Goal: Information Seeking & Learning: Learn about a topic

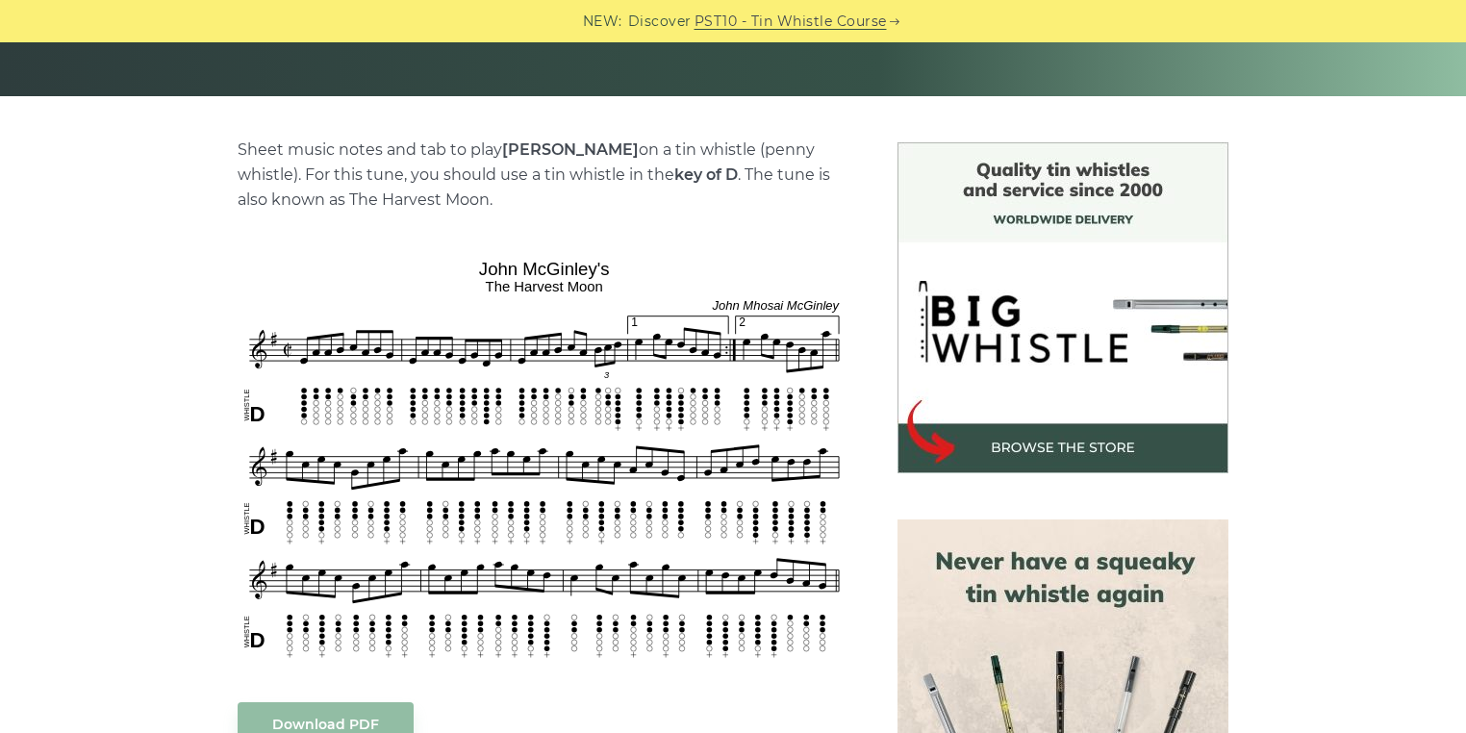
scroll to position [410, 0]
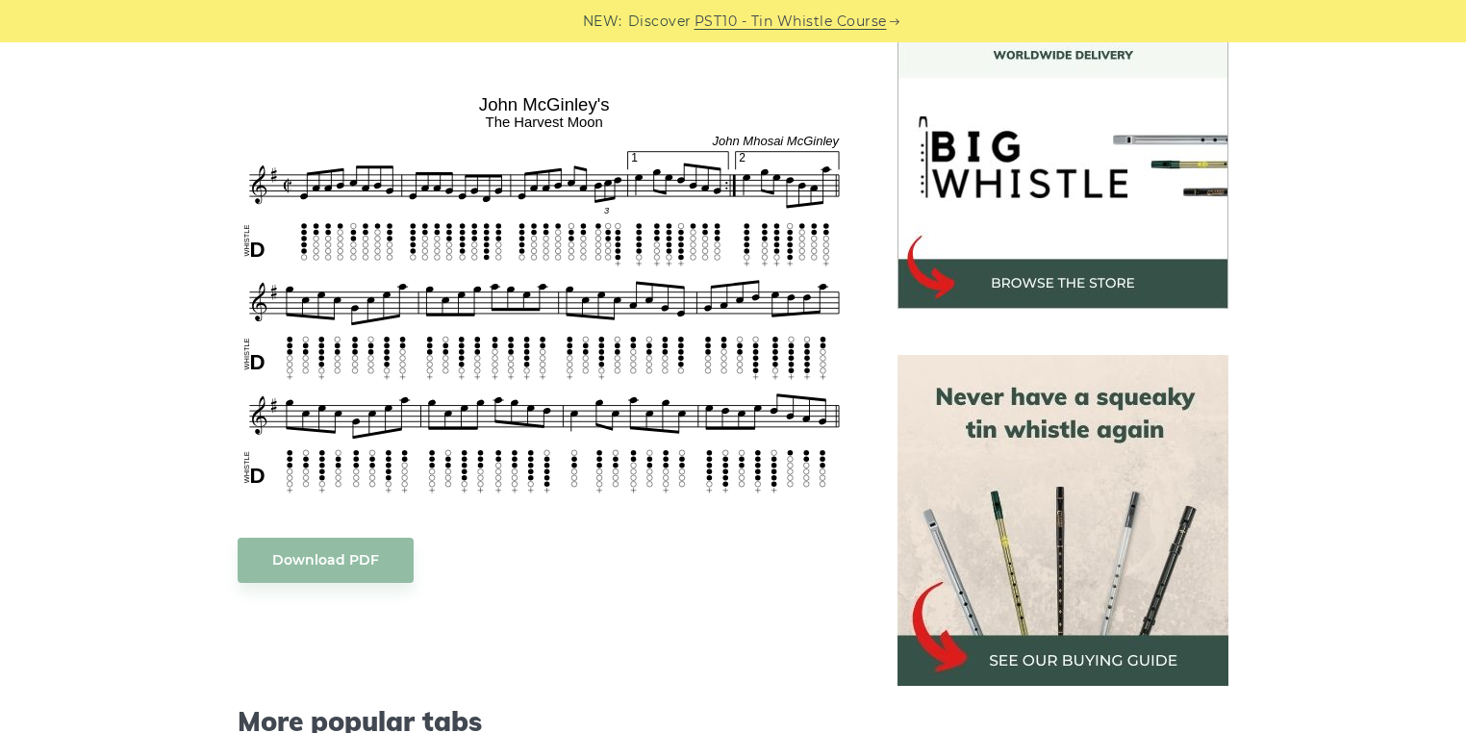
scroll to position [573, 0]
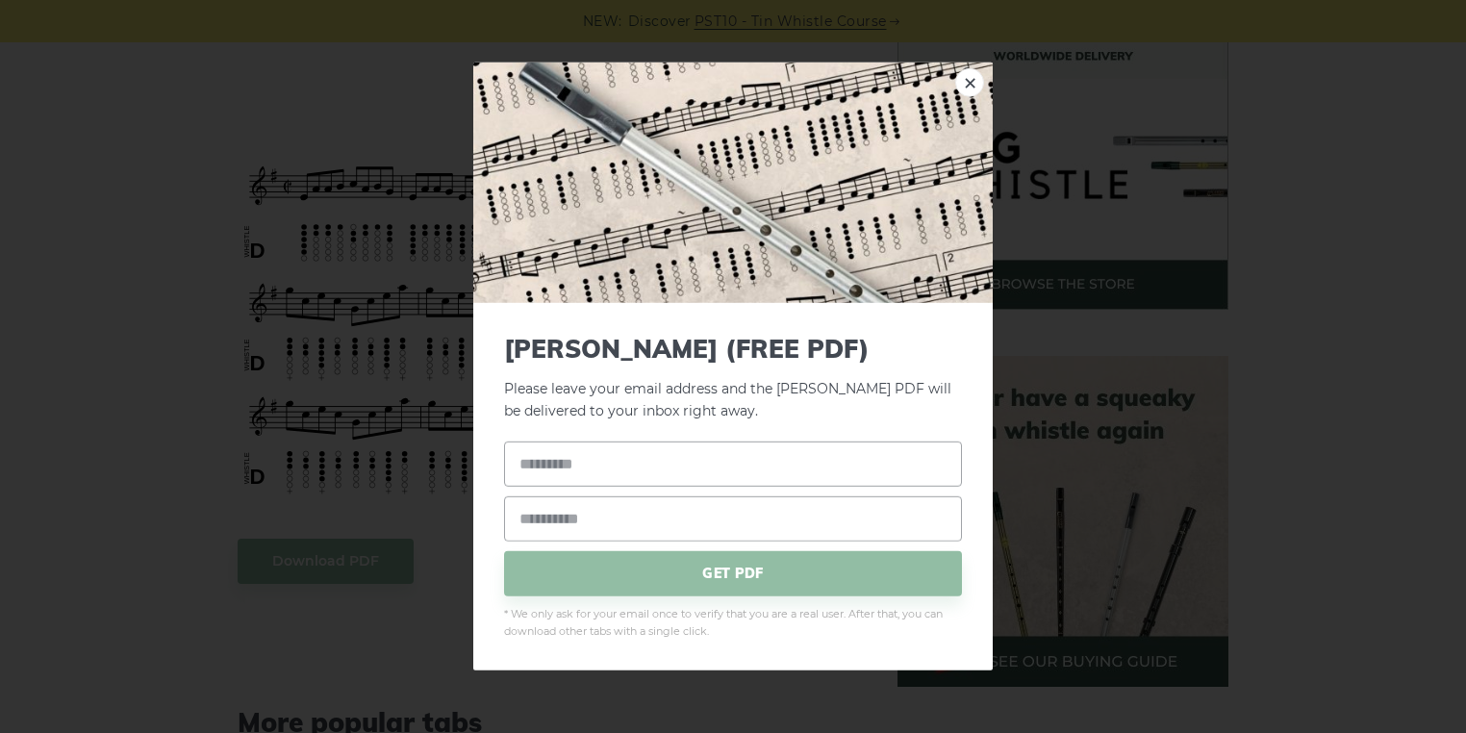
click at [976, 80] on link "×" at bounding box center [970, 82] width 29 height 29
drag, startPoint x: 390, startPoint y: 266, endPoint x: 439, endPoint y: 171, distance: 106.3
click at [439, 171] on div "× John McGinley’s (FREE PDF) Please leave your email address and the John McGin…" at bounding box center [733, 366] width 1466 height 733
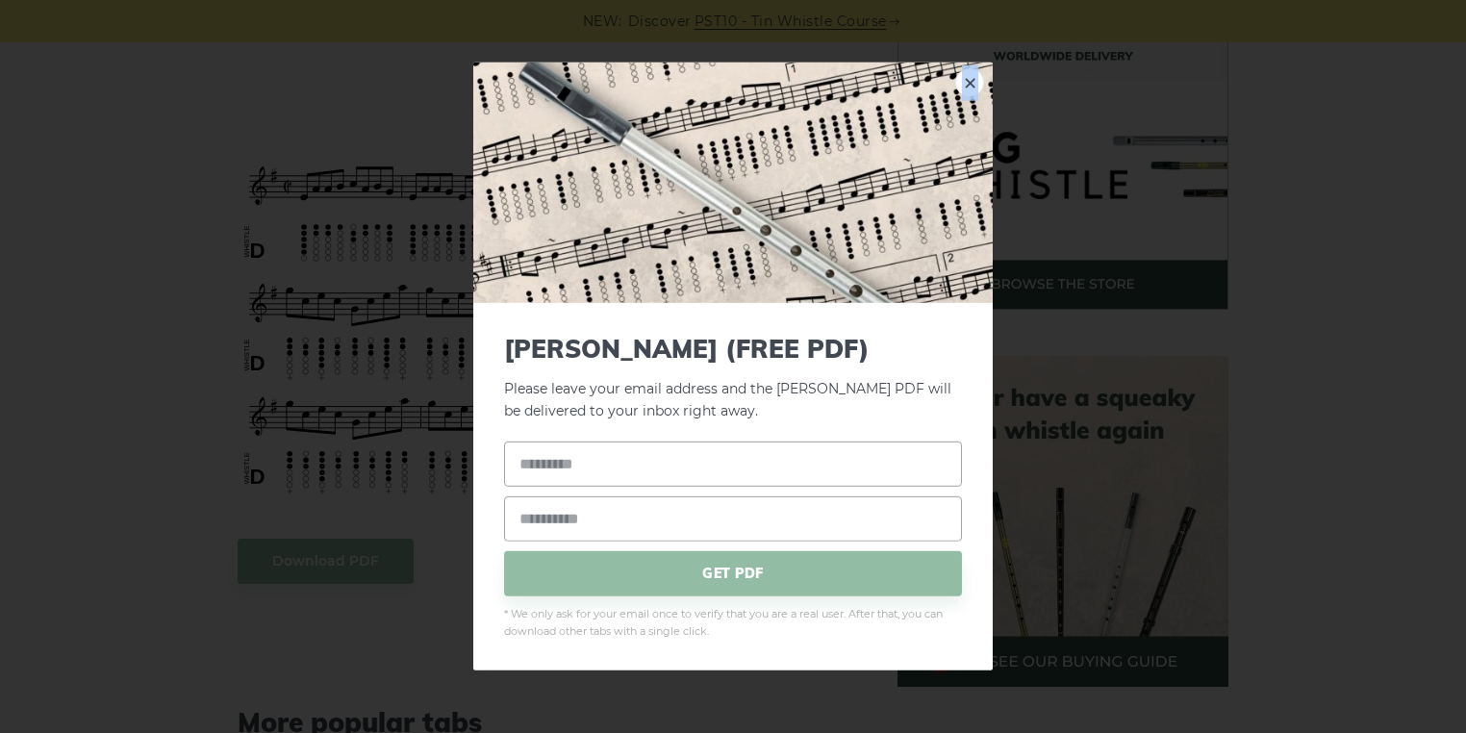
click at [971, 72] on link "×" at bounding box center [970, 82] width 29 height 29
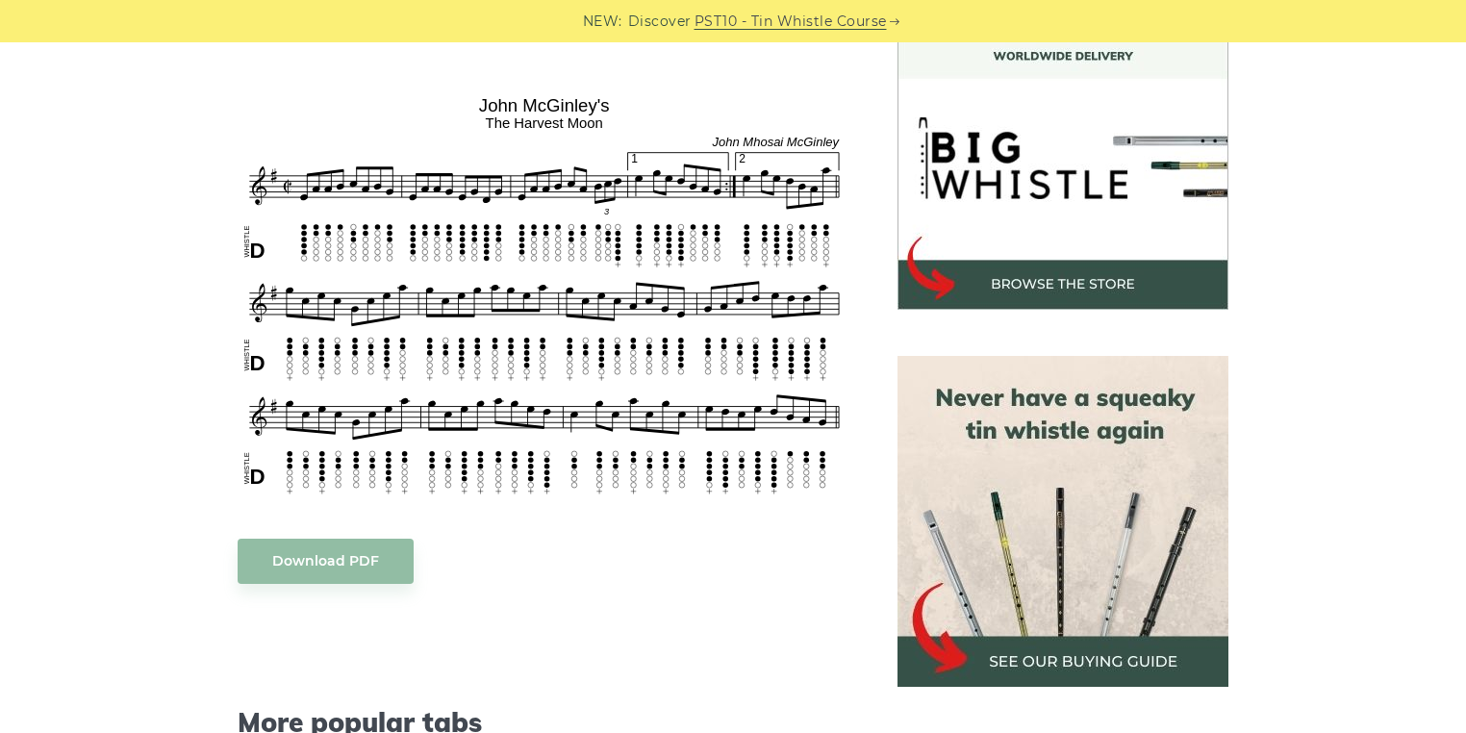
scroll to position [585, 0]
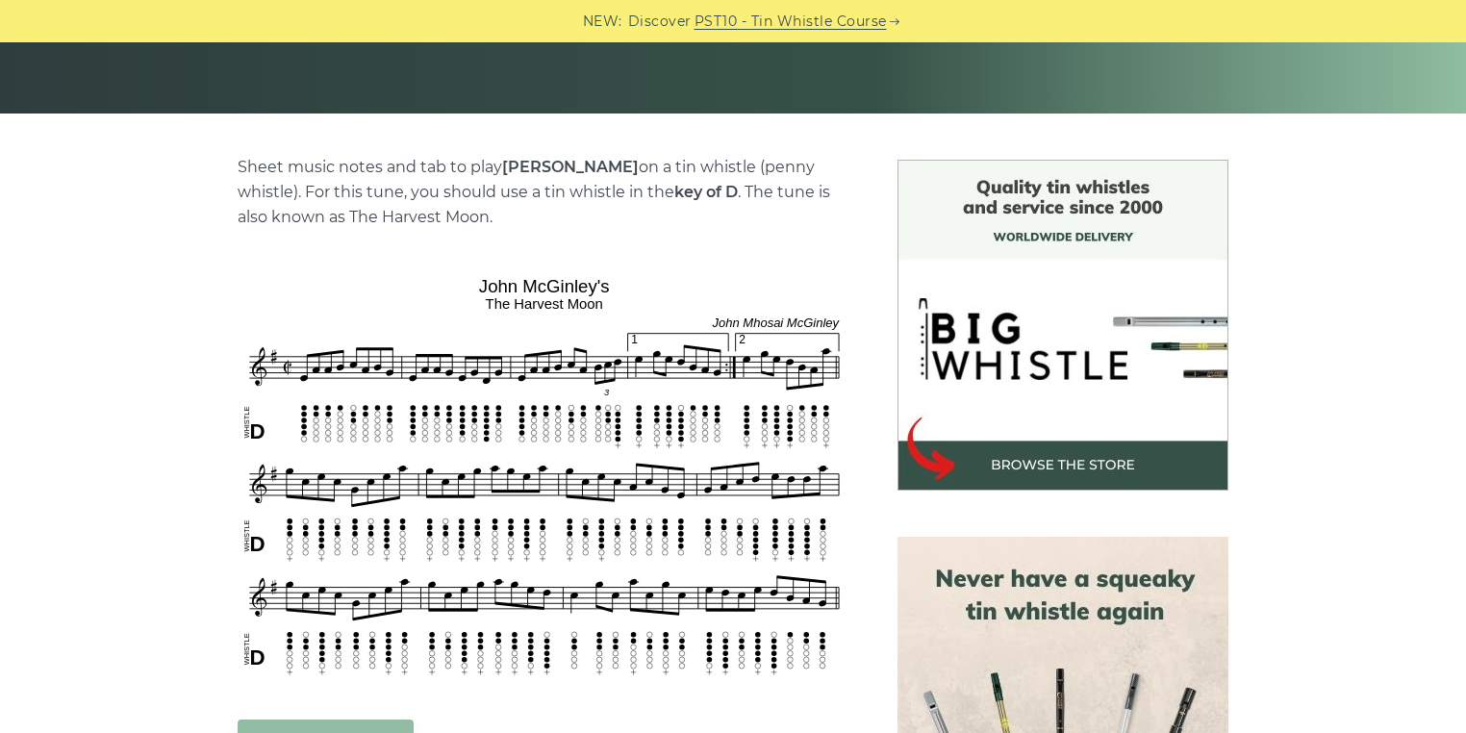
scroll to position [575, 0]
